Goal: Transaction & Acquisition: Purchase product/service

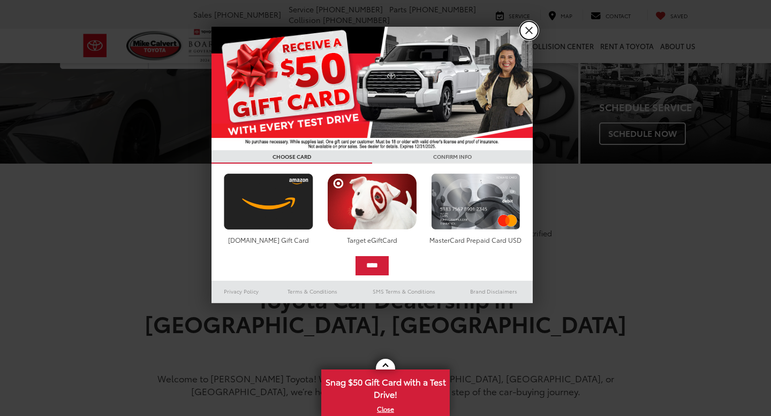
click at [527, 36] on link "X" at bounding box center [529, 30] width 18 height 18
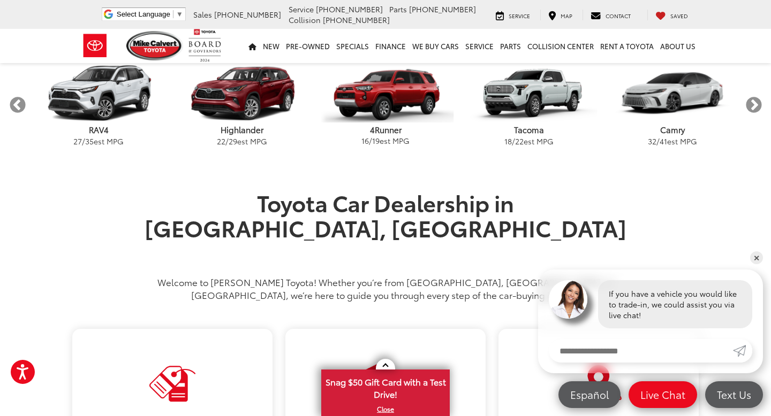
scroll to position [354, 0]
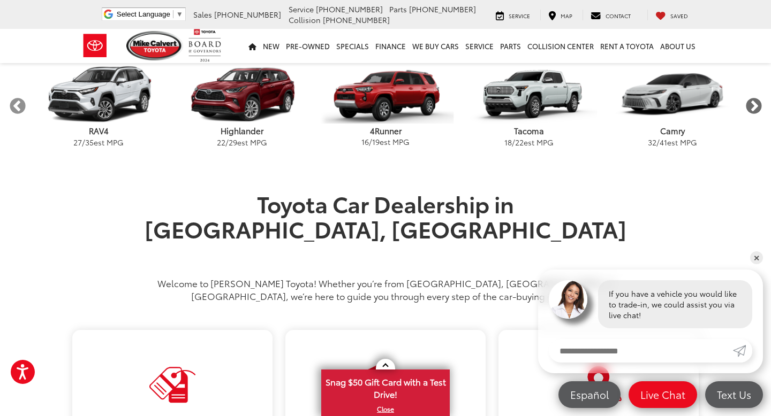
click at [755, 108] on button "Next" at bounding box center [753, 106] width 19 height 19
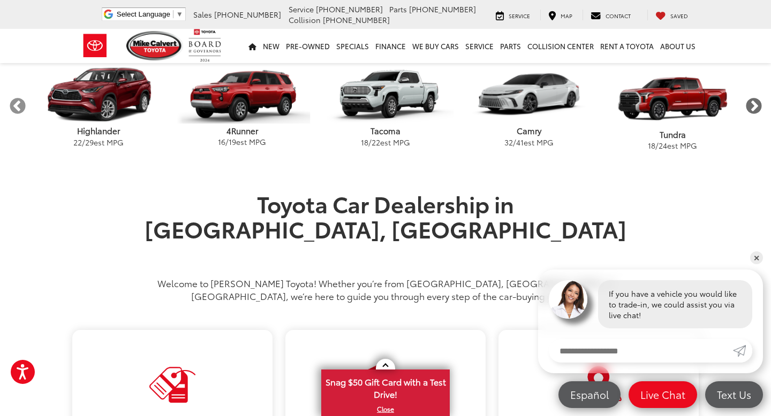
click at [755, 108] on button "Next" at bounding box center [753, 106] width 19 height 19
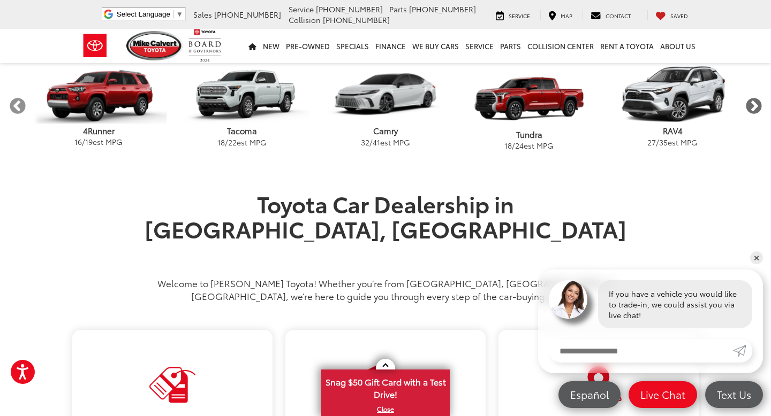
click at [755, 108] on button "Next" at bounding box center [753, 106] width 19 height 19
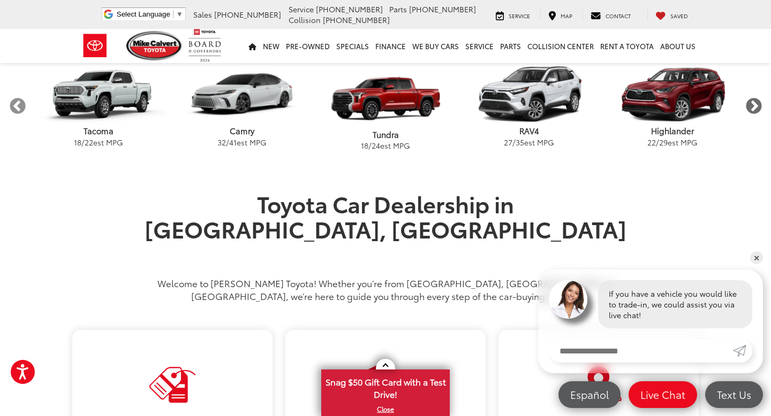
click at [755, 108] on button "Next" at bounding box center [753, 106] width 19 height 19
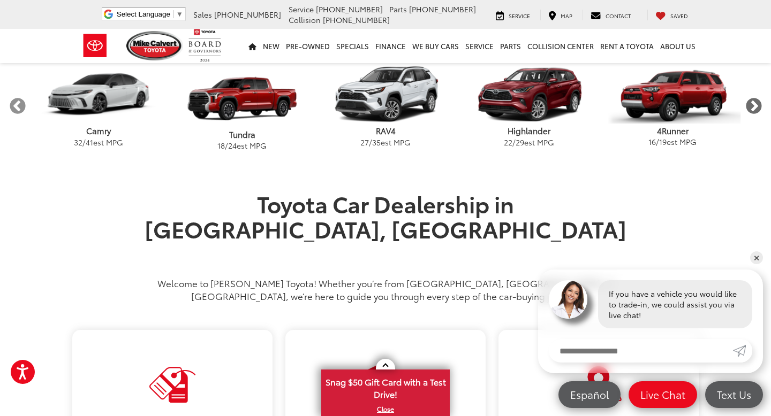
click at [755, 108] on button "Next" at bounding box center [753, 106] width 19 height 19
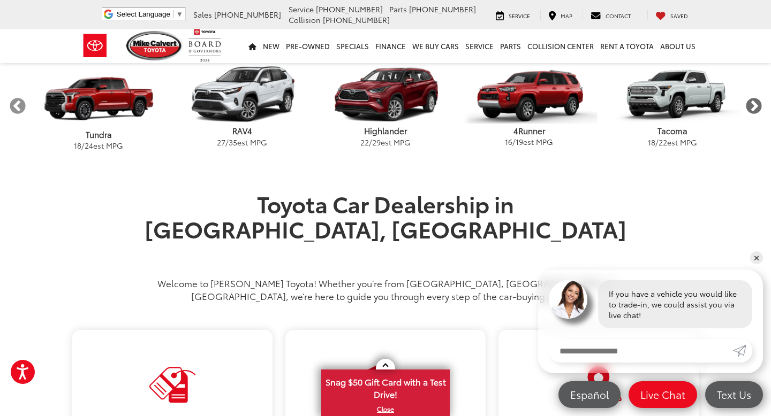
click at [755, 108] on button "Next" at bounding box center [753, 106] width 19 height 19
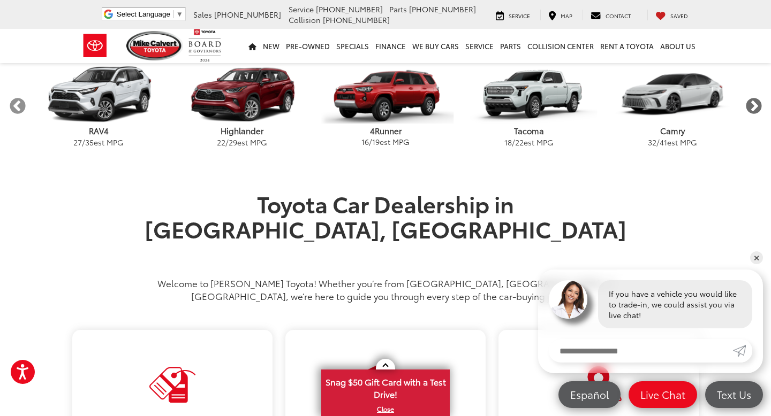
click at [755, 108] on button "Next" at bounding box center [753, 106] width 19 height 19
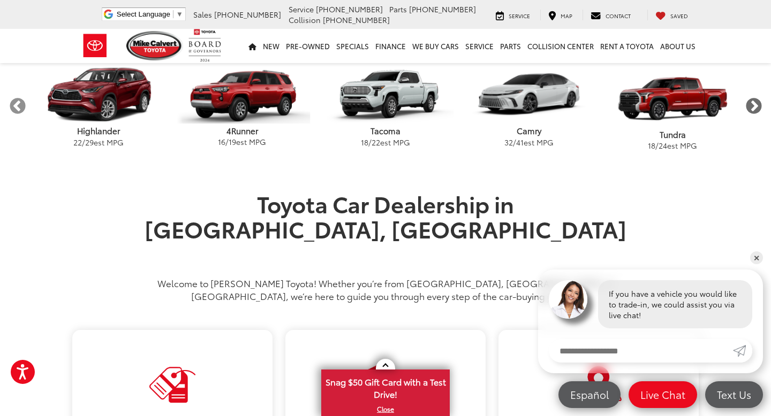
click at [755, 108] on button "Next" at bounding box center [753, 106] width 19 height 19
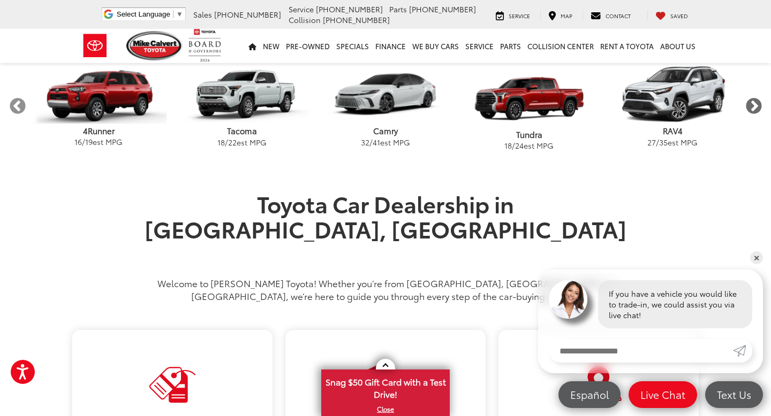
click at [756, 108] on button "Next" at bounding box center [753, 106] width 19 height 19
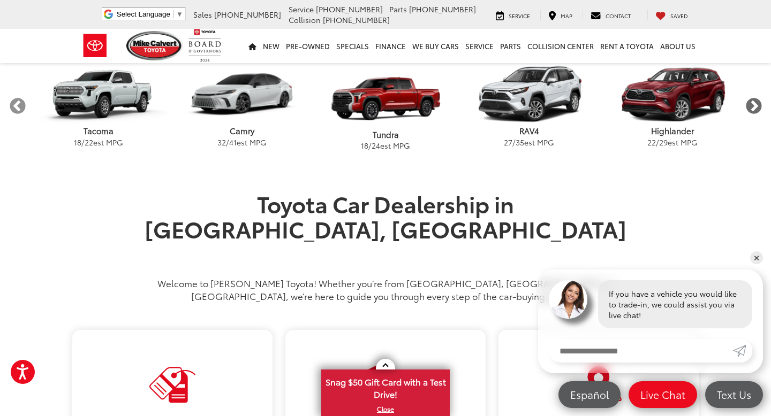
click at [756, 108] on button "Next" at bounding box center [753, 106] width 19 height 19
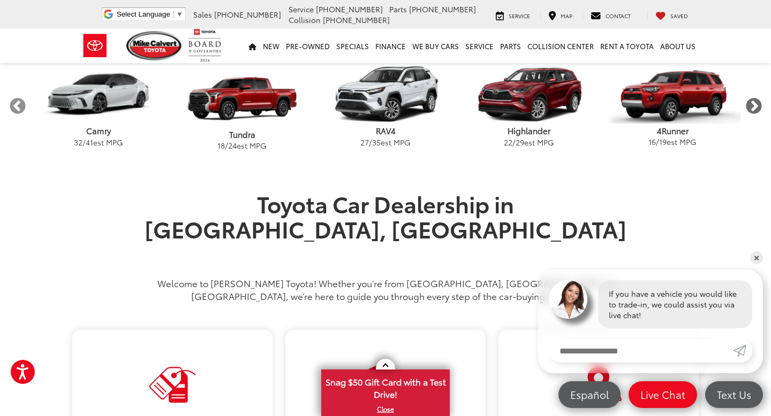
click at [756, 108] on button "Next" at bounding box center [753, 106] width 19 height 19
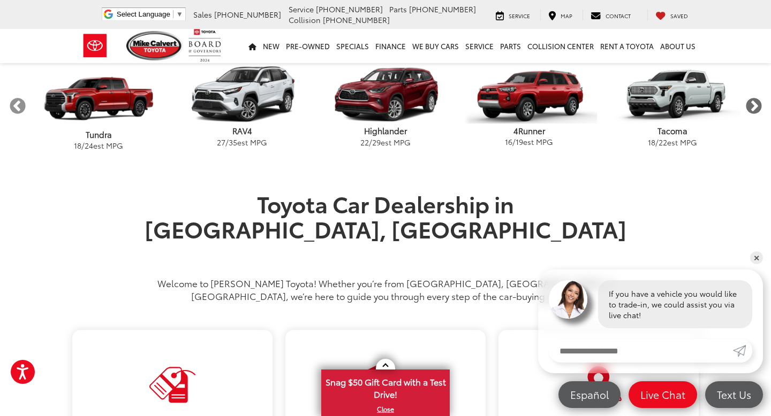
click at [756, 108] on button "Next" at bounding box center [753, 106] width 19 height 19
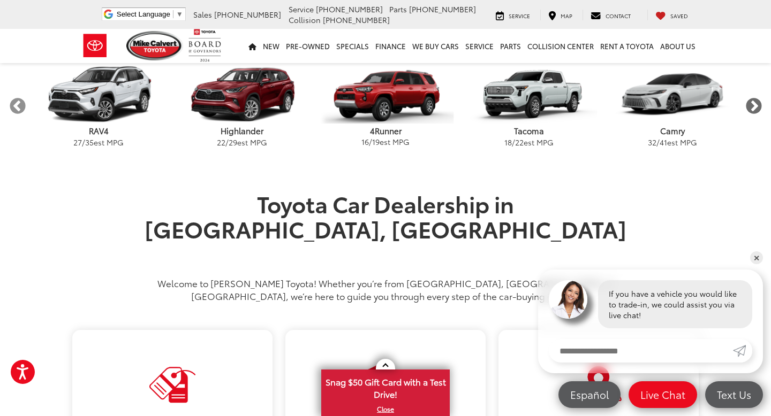
click at [756, 108] on button "Next" at bounding box center [753, 106] width 19 height 19
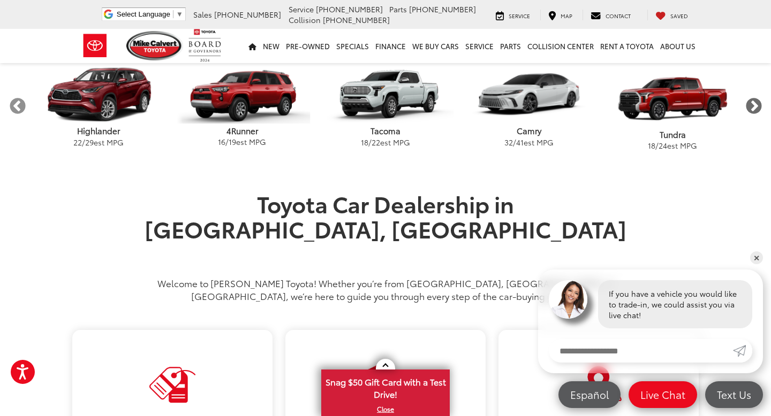
click at [756, 108] on button "Next" at bounding box center [753, 106] width 19 height 19
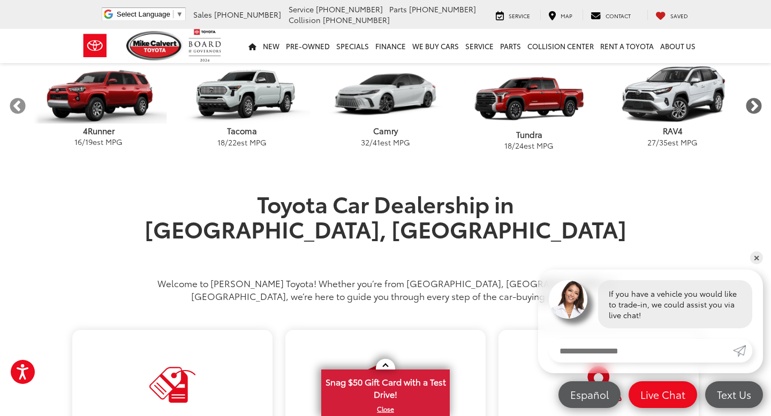
click at [756, 108] on button "Next" at bounding box center [753, 106] width 19 height 19
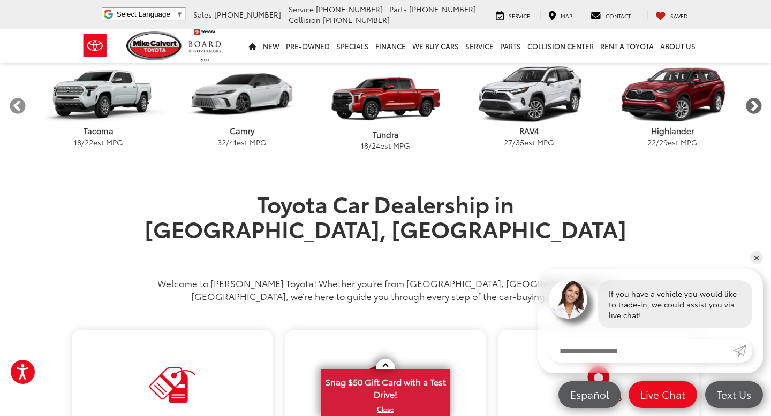
click at [756, 108] on button "Next" at bounding box center [753, 106] width 19 height 19
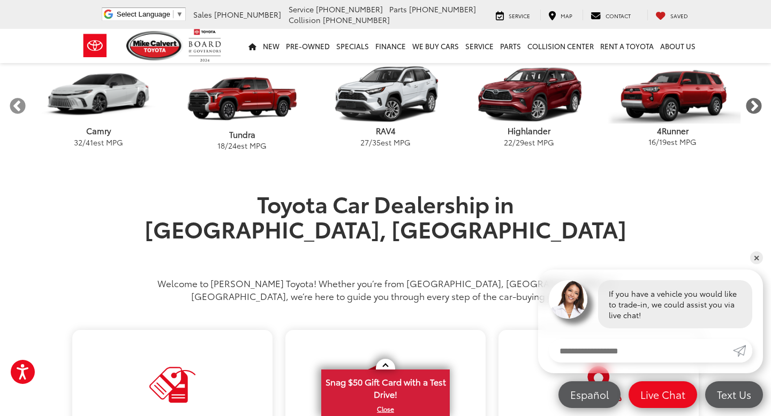
click at [756, 108] on button "Next" at bounding box center [753, 106] width 19 height 19
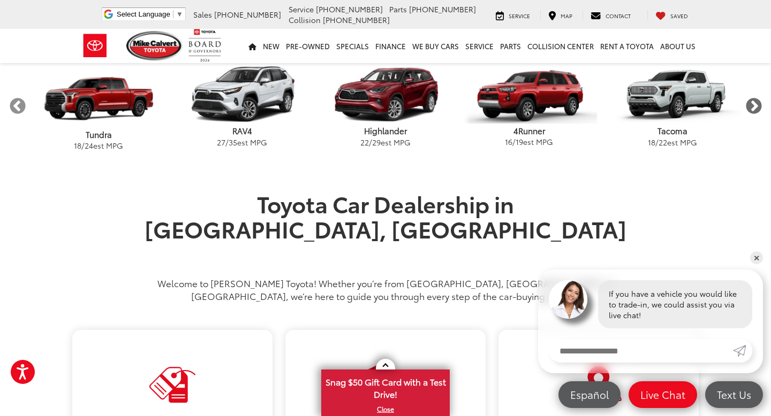
click at [756, 108] on button "Next" at bounding box center [753, 106] width 19 height 19
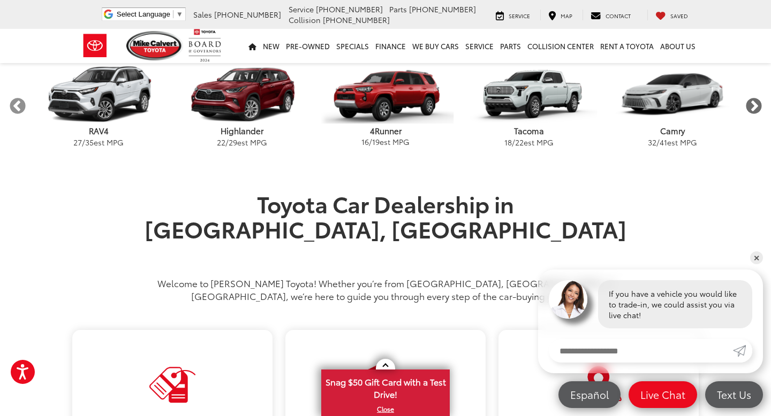
click at [756, 108] on button "Next" at bounding box center [753, 106] width 19 height 19
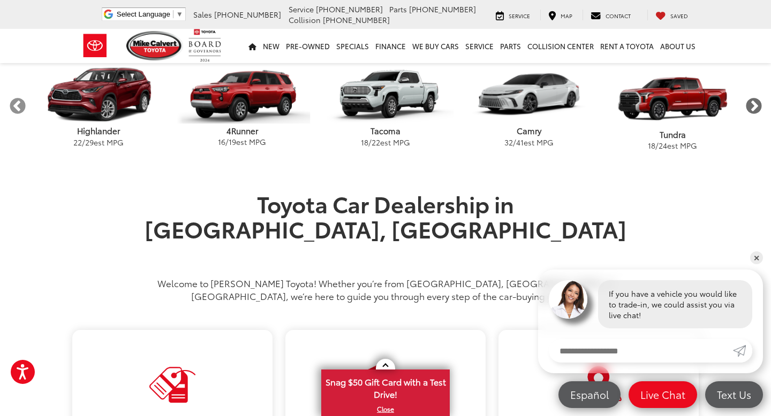
click at [756, 108] on button "Next" at bounding box center [753, 106] width 19 height 19
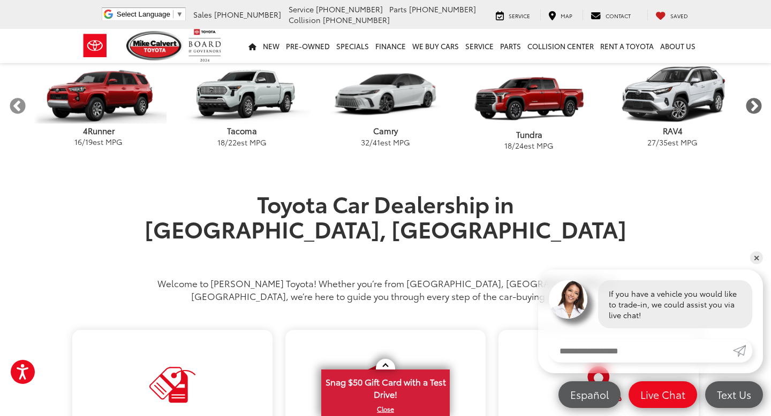
click at [756, 108] on button "Next" at bounding box center [753, 106] width 19 height 19
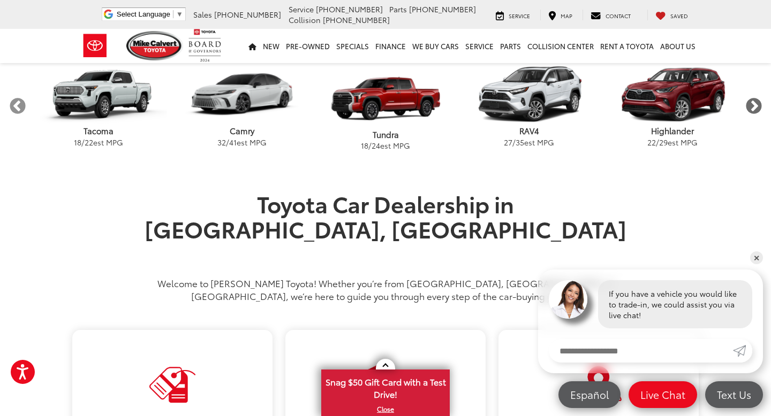
click at [756, 108] on button "Next" at bounding box center [753, 106] width 19 height 19
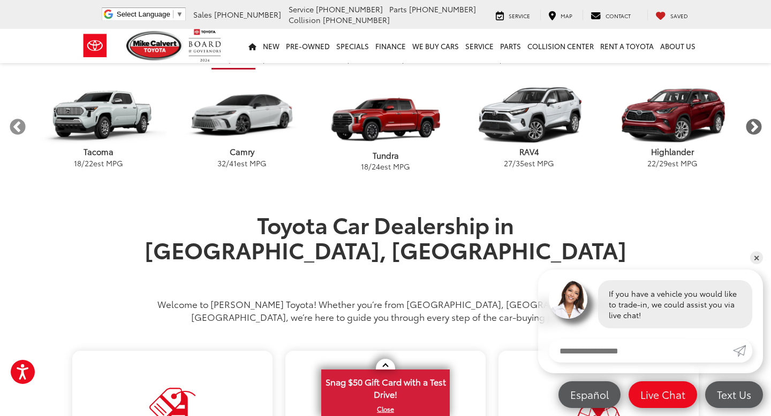
scroll to position [359, 0]
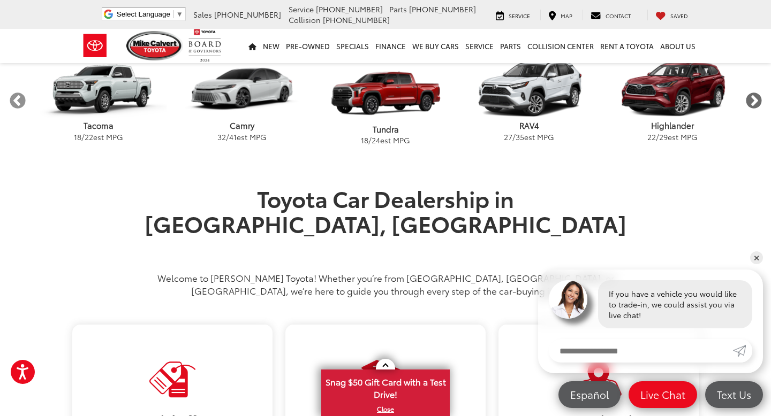
click at [755, 100] on button "Next" at bounding box center [753, 101] width 19 height 19
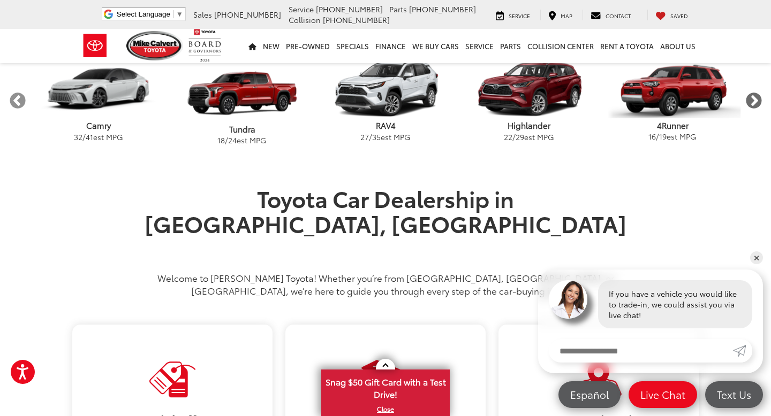
click at [755, 100] on button "Next" at bounding box center [753, 101] width 19 height 19
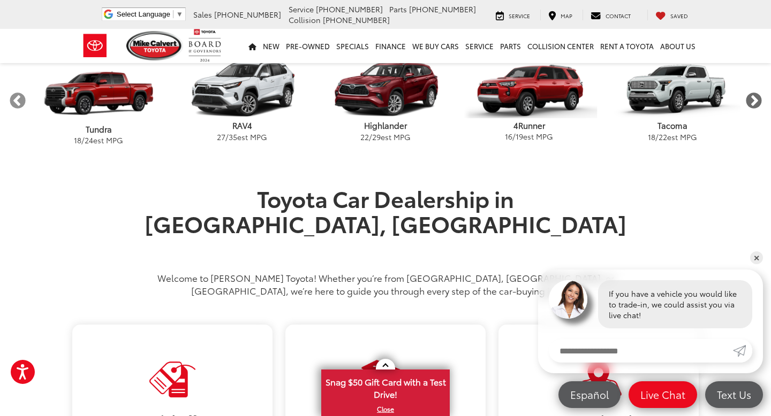
click at [755, 100] on button "Next" at bounding box center [753, 101] width 19 height 19
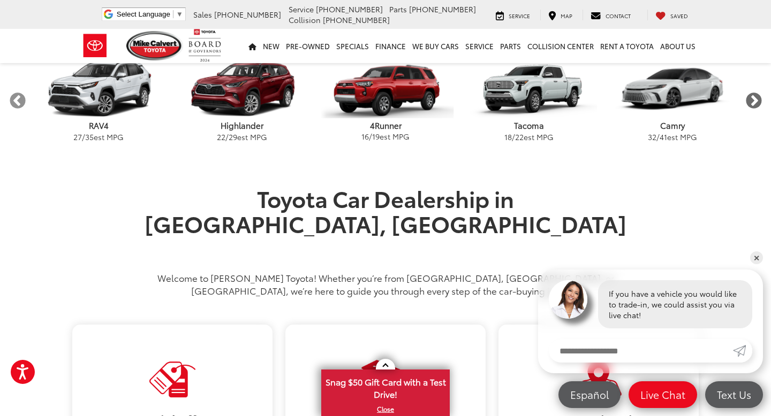
click at [755, 100] on button "Next" at bounding box center [753, 101] width 19 height 19
click at [755, 101] on button "Next" at bounding box center [753, 101] width 19 height 19
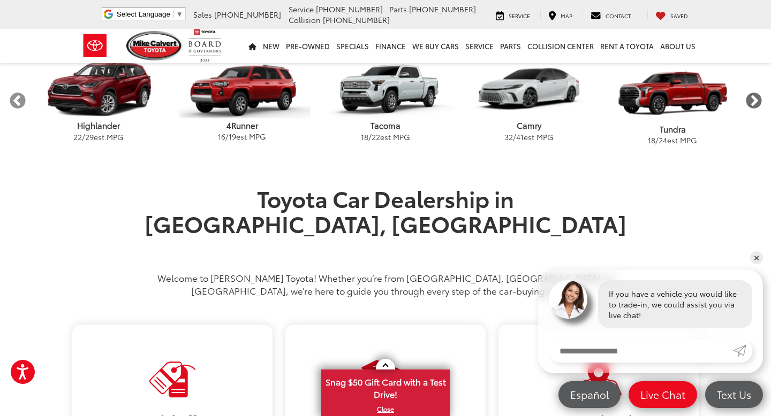
click at [755, 101] on button "Next" at bounding box center [753, 101] width 19 height 19
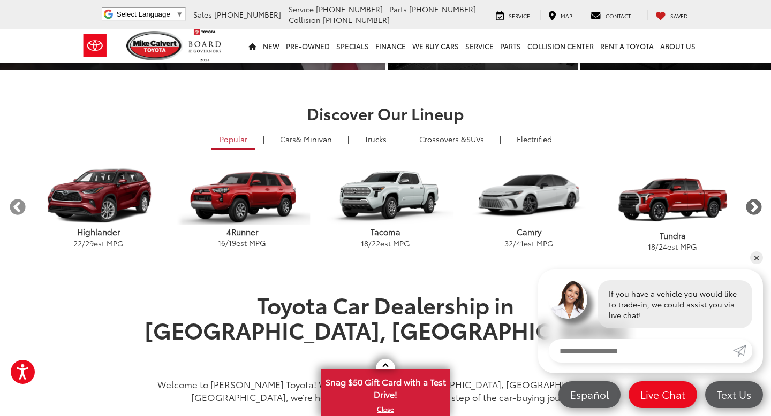
scroll to position [0, 0]
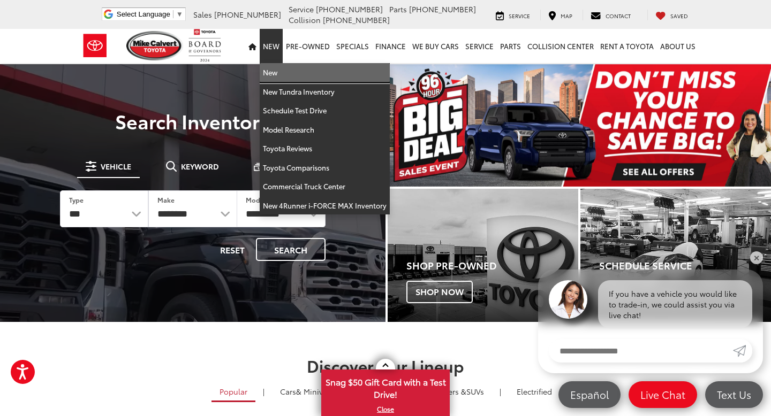
click at [278, 68] on link "New" at bounding box center [325, 72] width 130 height 19
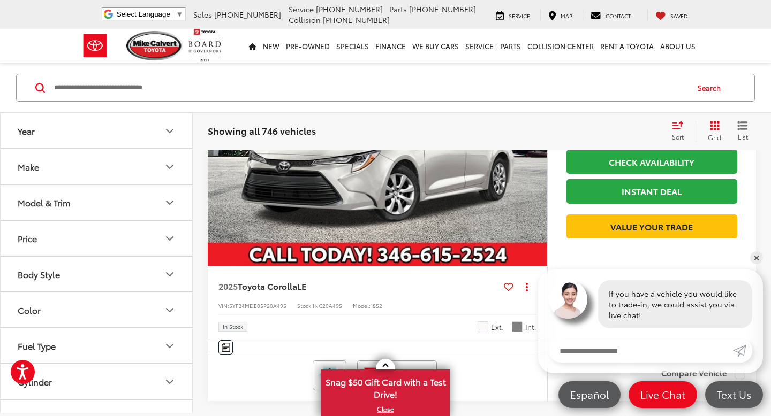
click at [174, 206] on icon "Model & Trim" at bounding box center [169, 202] width 13 height 13
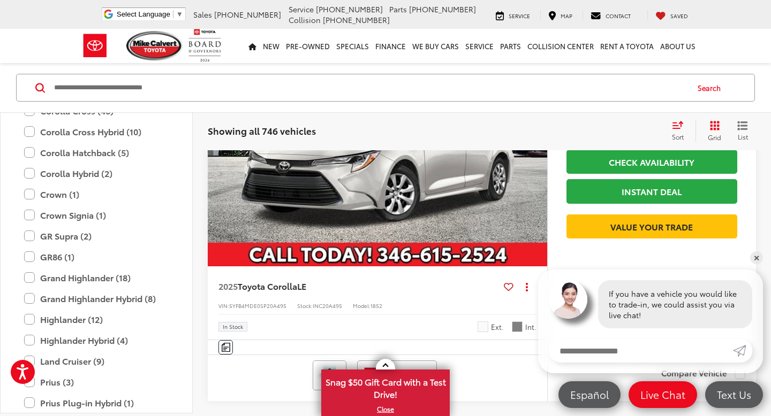
scroll to position [377, 0]
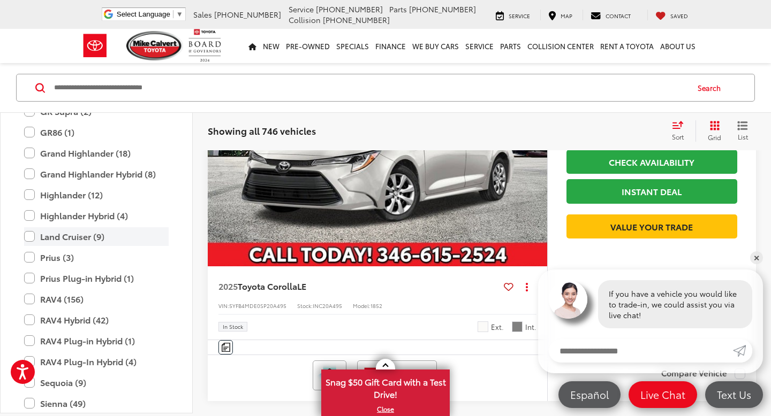
click at [35, 236] on label "Land Cruiser (9)" at bounding box center [96, 236] width 144 height 19
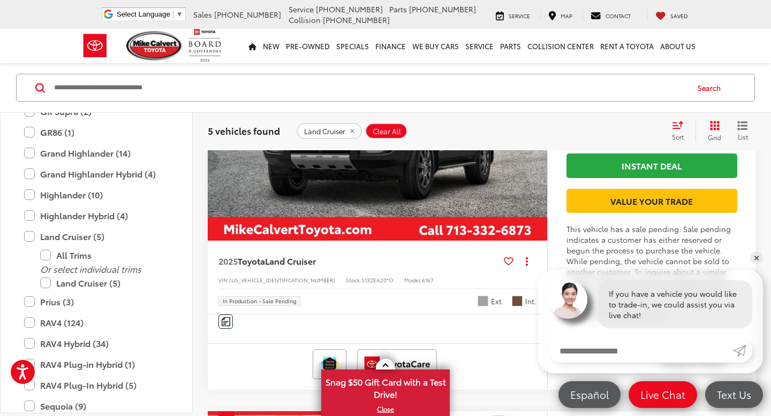
scroll to position [323, 0]
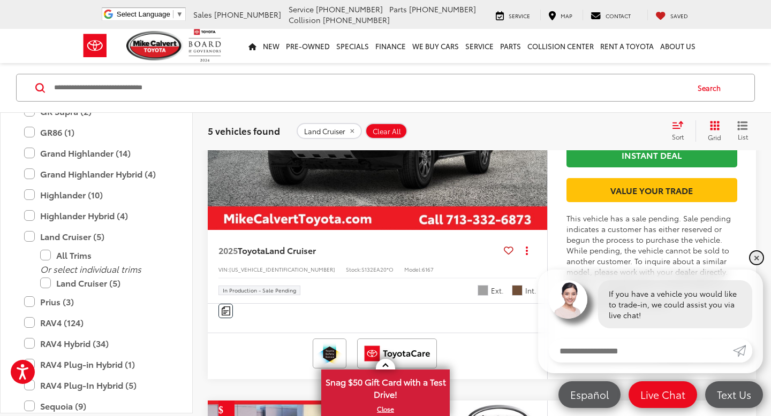
click at [758, 257] on link "✕" at bounding box center [756, 258] width 13 height 13
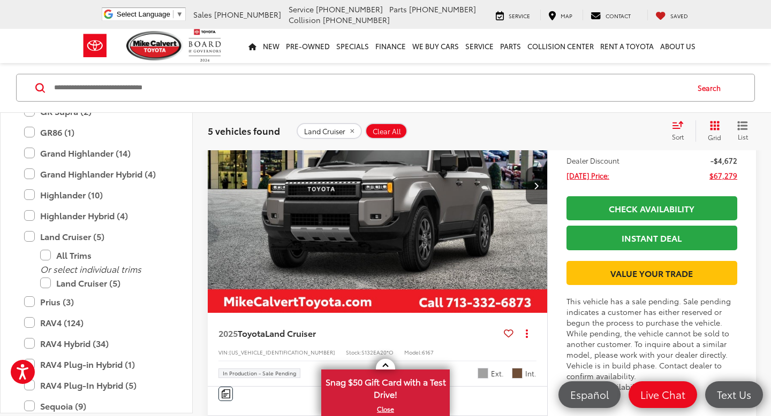
scroll to position [209, 0]
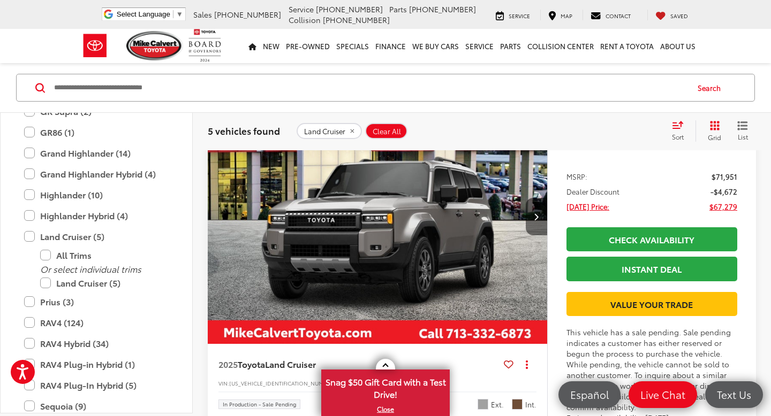
click at [532, 222] on button "Next image" at bounding box center [536, 216] width 21 height 37
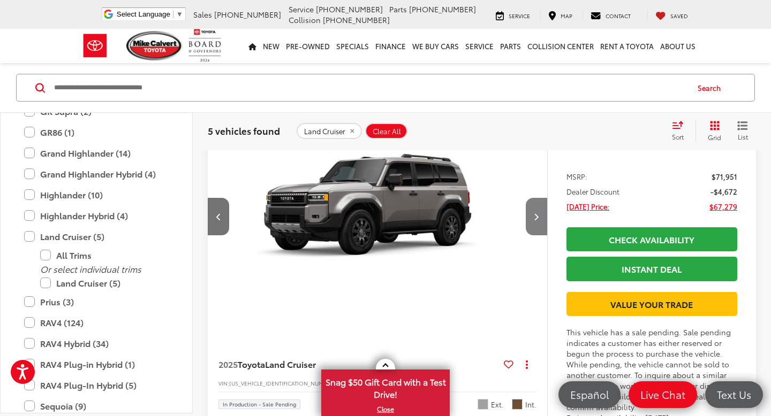
click at [532, 223] on button "Next image" at bounding box center [536, 216] width 21 height 37
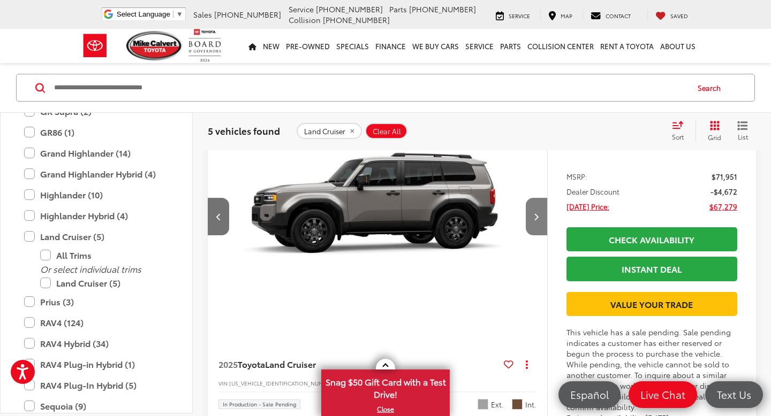
click at [531, 223] on button "Next image" at bounding box center [536, 216] width 21 height 37
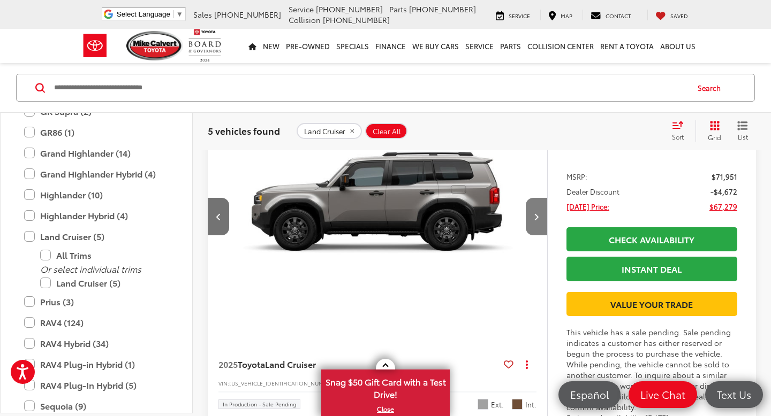
click at [531, 223] on button "Next image" at bounding box center [536, 216] width 21 height 37
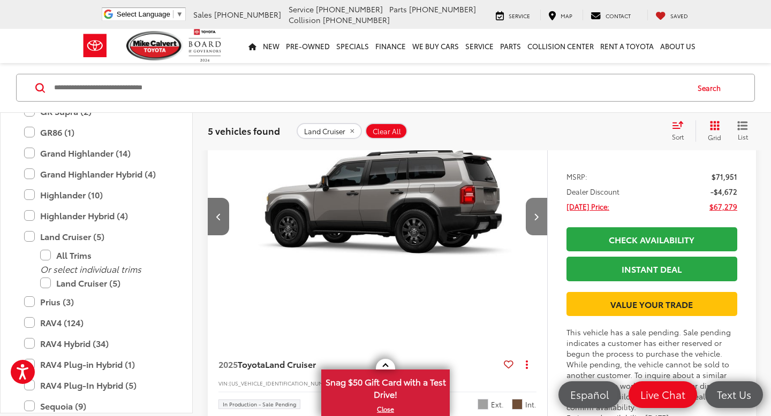
click at [531, 225] on button "Next image" at bounding box center [536, 216] width 21 height 37
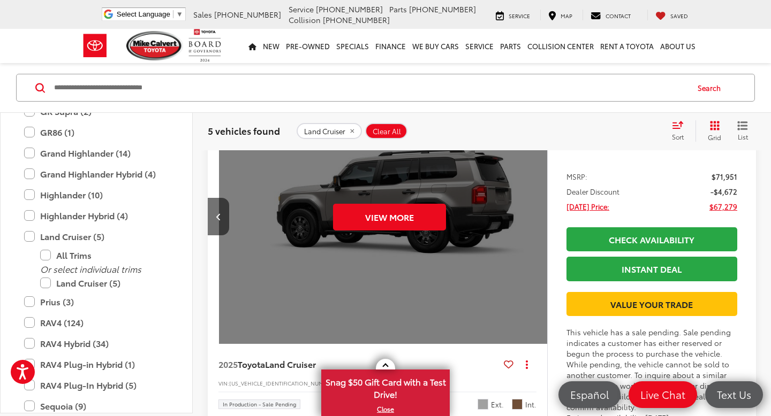
scroll to position [0, 1704]
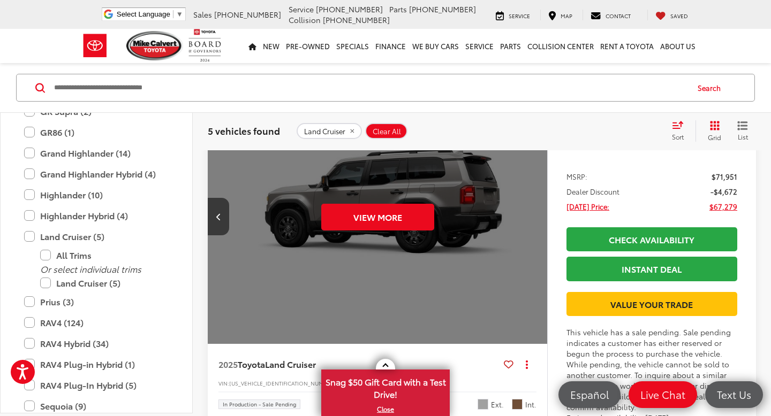
click at [531, 226] on div "View More" at bounding box center [377, 217] width 341 height 256
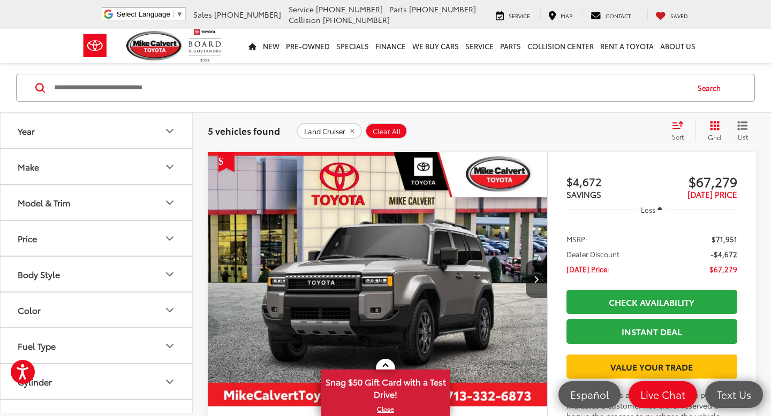
scroll to position [1107, 0]
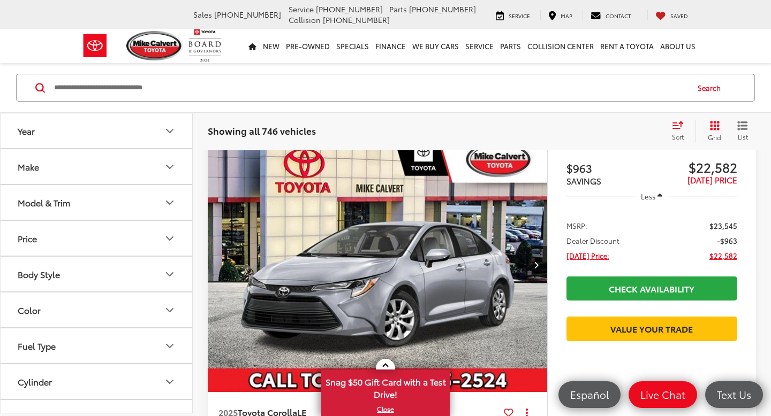
scroll to position [146, 0]
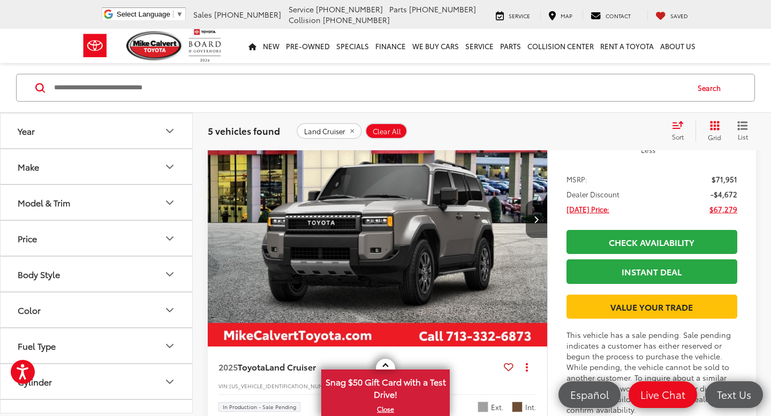
scroll to position [673, 0]
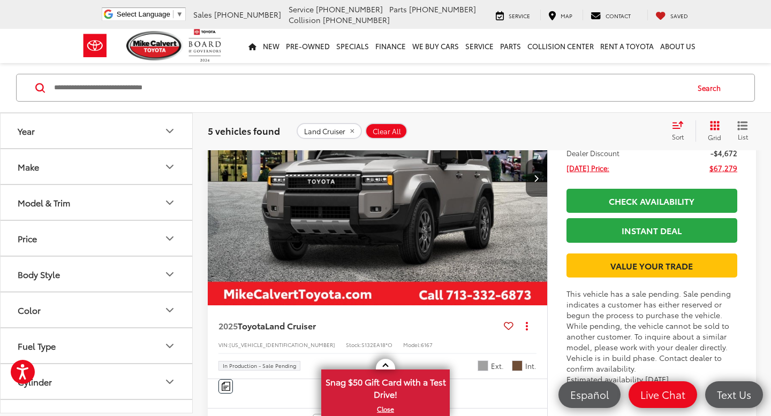
click at [435, 252] on img "2025 Toyota Land Cruiser Land Cruiser 0" at bounding box center [377, 179] width 341 height 256
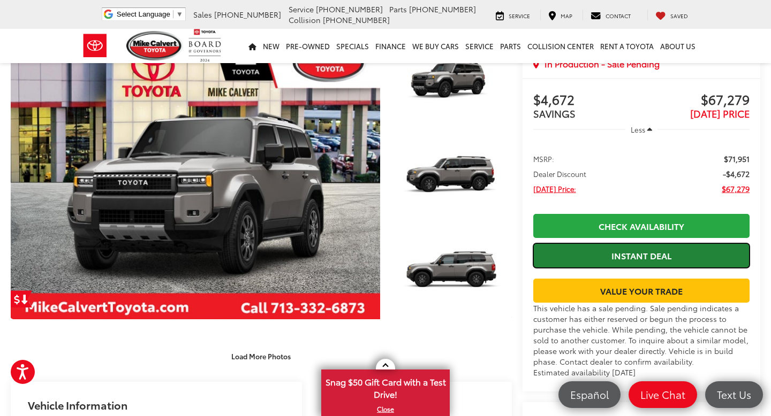
click at [617, 257] on link "Instant Deal" at bounding box center [641, 255] width 216 height 24
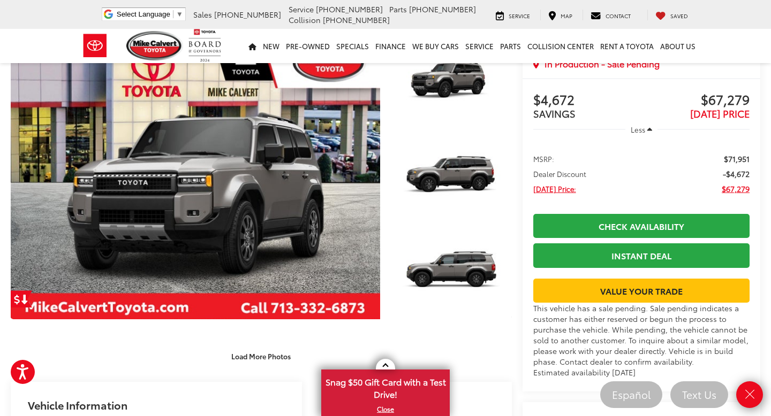
click at [391, 316] on div at bounding box center [448, 182] width 125 height 286
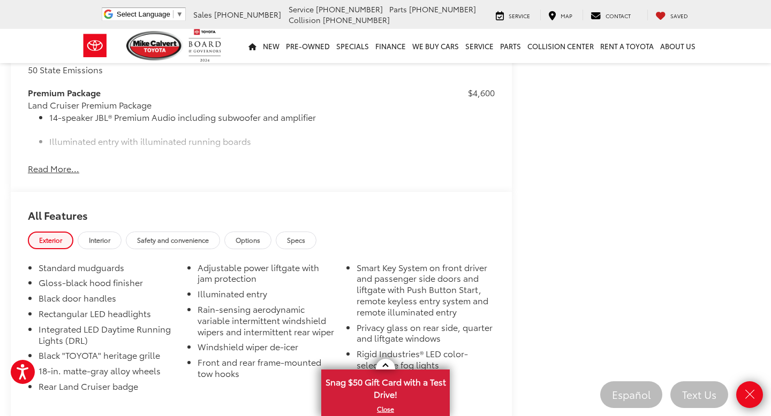
scroll to position [926, 0]
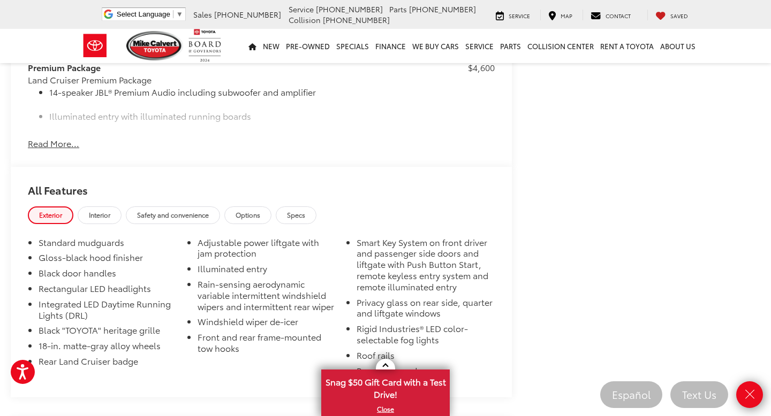
click at [97, 184] on h2 "All Features" at bounding box center [261, 187] width 501 height 40
click at [101, 210] on span "Interior" at bounding box center [99, 214] width 21 height 9
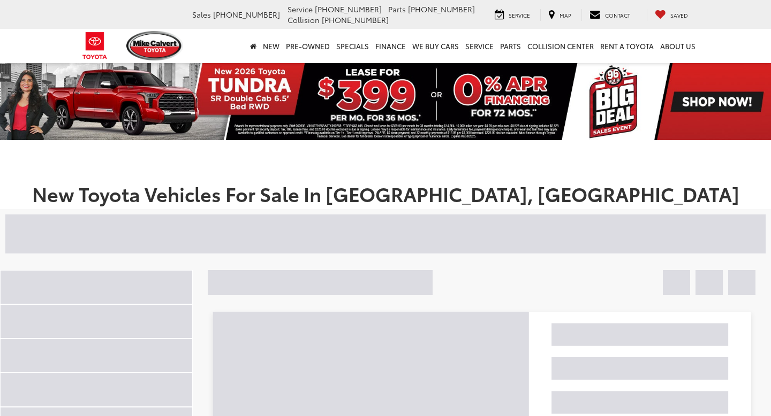
scroll to position [146, 0]
